Goal: Task Accomplishment & Management: Manage account settings

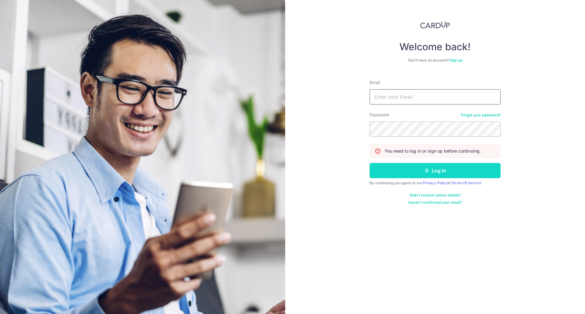
type input "[EMAIL_ADDRESS][DOMAIN_NAME]"
click at [411, 170] on button "Log in" at bounding box center [435, 170] width 131 height 15
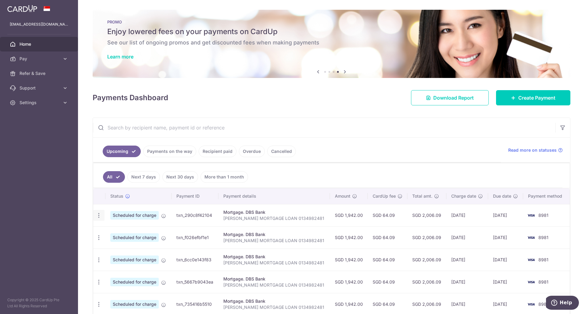
click at [97, 217] on icon "button" at bounding box center [99, 215] width 6 height 6
click at [127, 246] on span "Cancel payment" at bounding box center [131, 246] width 41 height 7
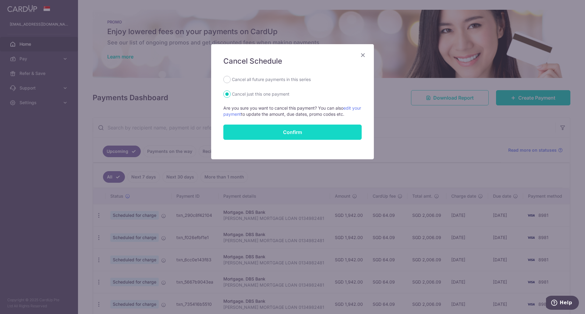
click at [270, 135] on button "Confirm" at bounding box center [292, 132] width 138 height 15
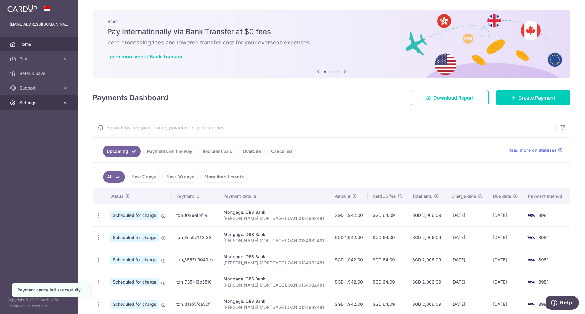
click at [55, 97] on link "Settings" at bounding box center [39, 102] width 78 height 15
click at [26, 132] on span "Logout" at bounding box center [40, 132] width 40 height 6
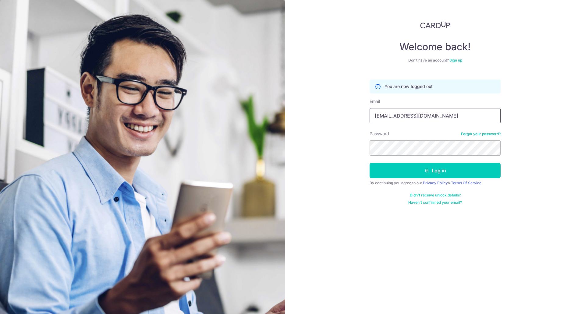
click at [415, 117] on input "[EMAIL_ADDRESS][DOMAIN_NAME]" at bounding box center [435, 115] width 131 height 15
type input "[EMAIL_ADDRESS][DOMAIN_NAME]"
click at [404, 167] on button "Log in" at bounding box center [435, 170] width 131 height 15
